Goal: Task Accomplishment & Management: Manage account settings

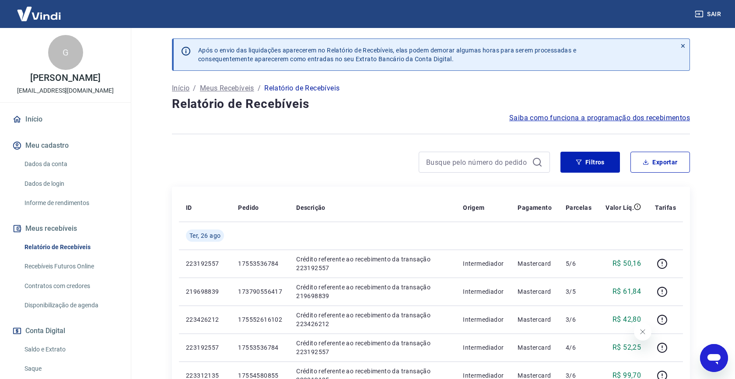
click at [61, 244] on link "Relatório de Recebíveis" at bounding box center [70, 247] width 99 height 18
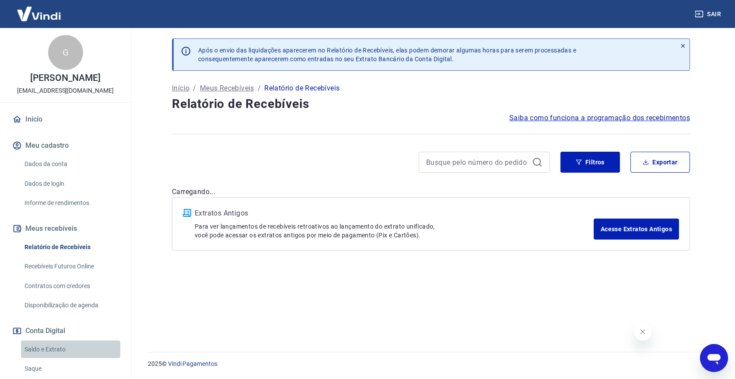
click at [50, 350] on link "Saldo e Extrato" at bounding box center [70, 350] width 99 height 18
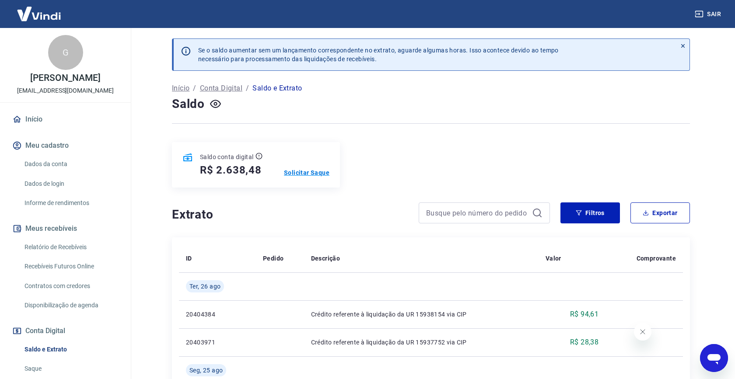
click at [311, 173] on p "Solicitar Saque" at bounding box center [307, 172] width 46 height 9
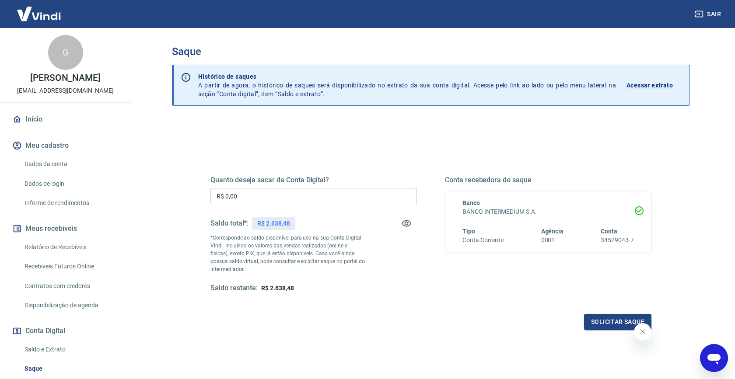
click at [275, 193] on input "R$ 0,00" at bounding box center [313, 196] width 207 height 16
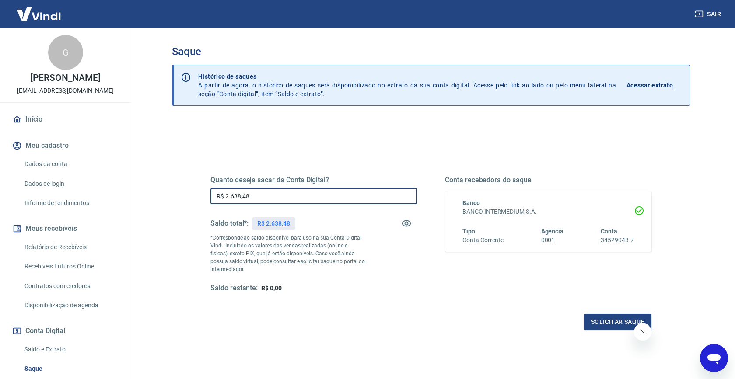
type input "R$ 2.638,48"
click at [619, 319] on button "Solicitar saque" at bounding box center [617, 322] width 67 height 16
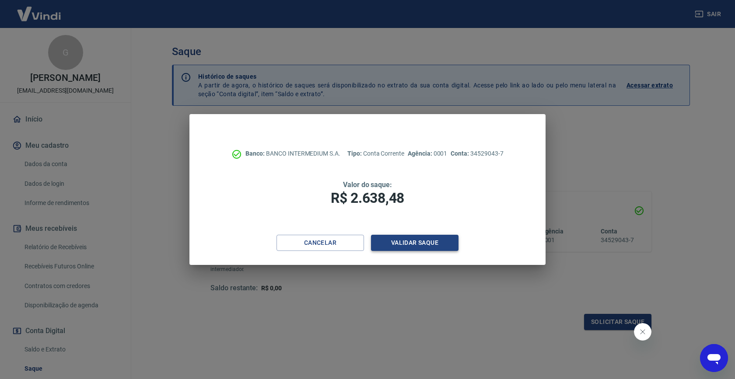
click at [417, 238] on button "Validar saque" at bounding box center [415, 243] width 88 height 16
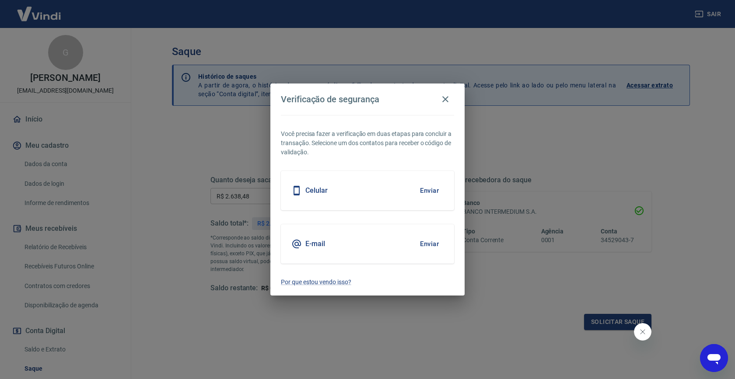
click at [332, 247] on div "E-mail Enviar" at bounding box center [367, 243] width 173 height 39
click at [425, 245] on button "Enviar" at bounding box center [429, 244] width 28 height 18
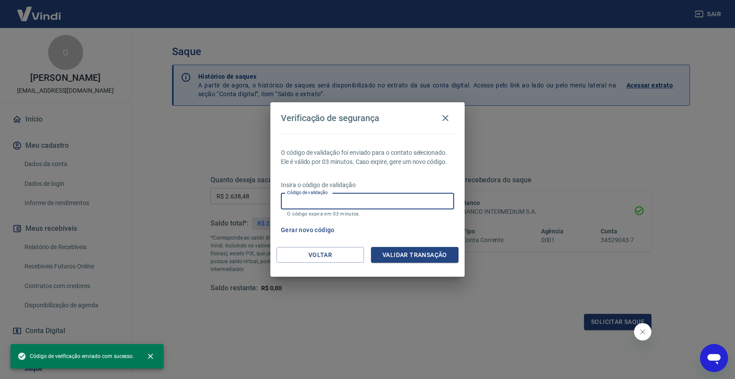
click at [312, 199] on input "Código de validação" at bounding box center [367, 201] width 173 height 16
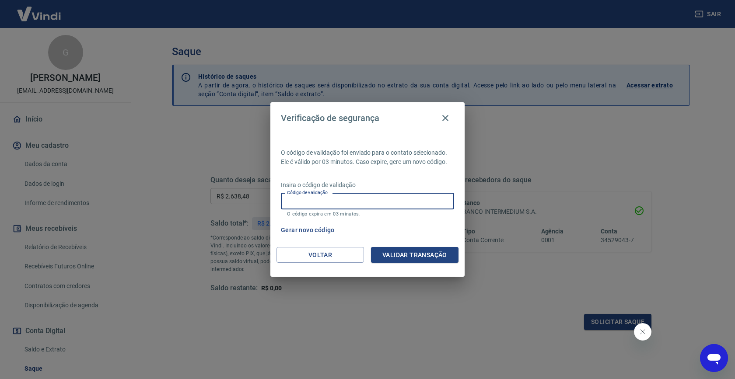
paste input "321375"
type input "321375"
click at [424, 256] on button "Validar transação" at bounding box center [415, 255] width 88 height 16
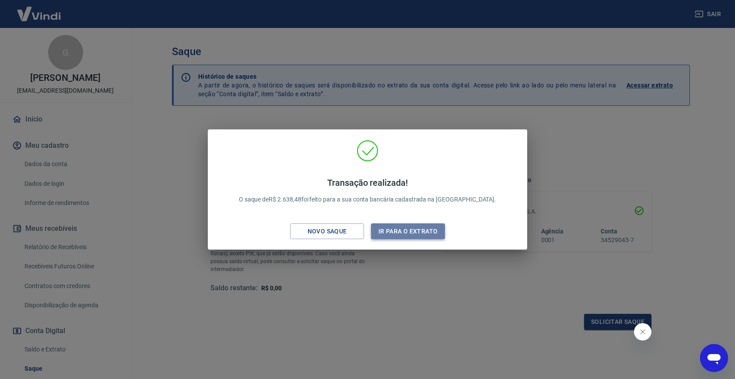
click at [414, 230] on button "Ir para o extrato" at bounding box center [408, 232] width 74 height 16
